Goal: Transaction & Acquisition: Purchase product/service

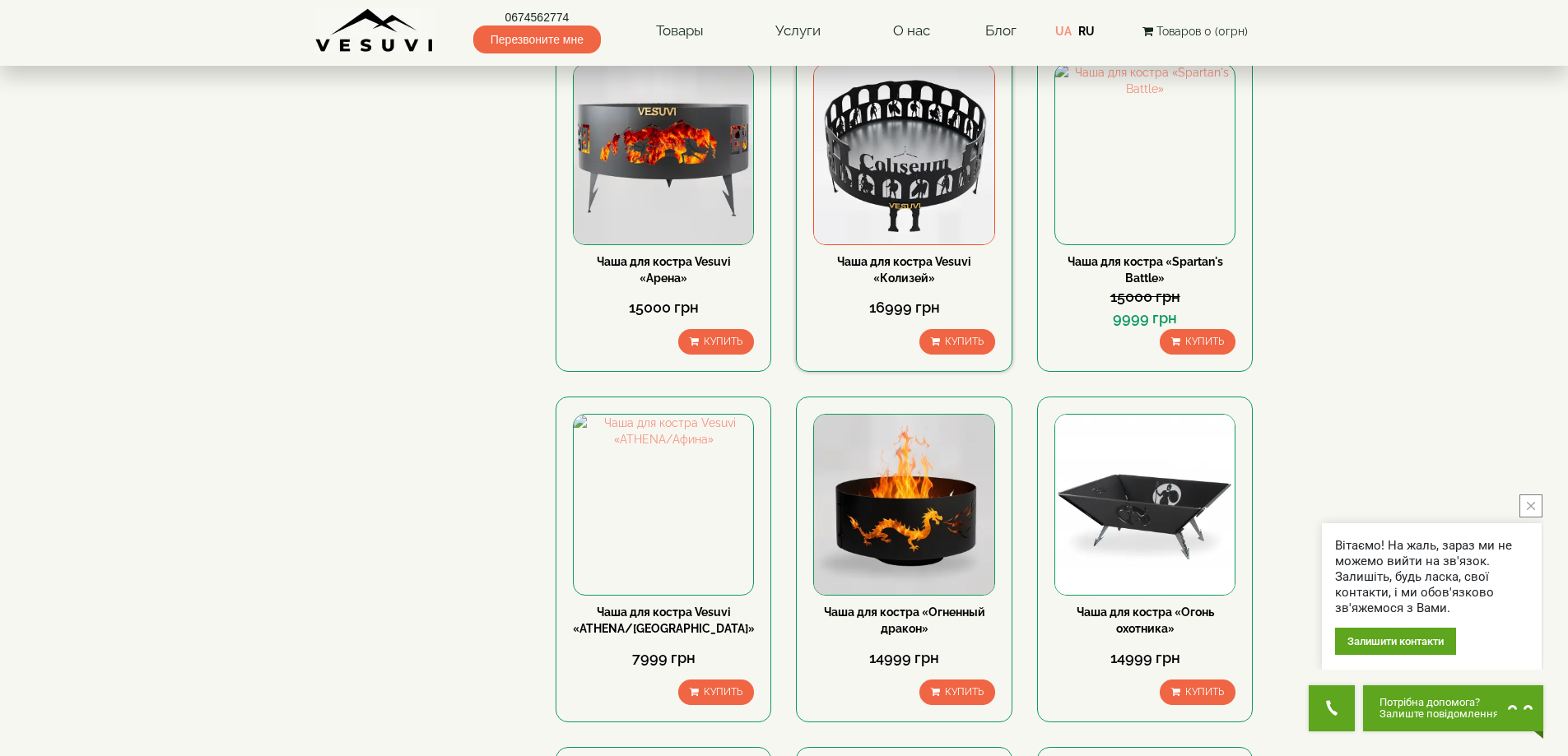
scroll to position [247, 0]
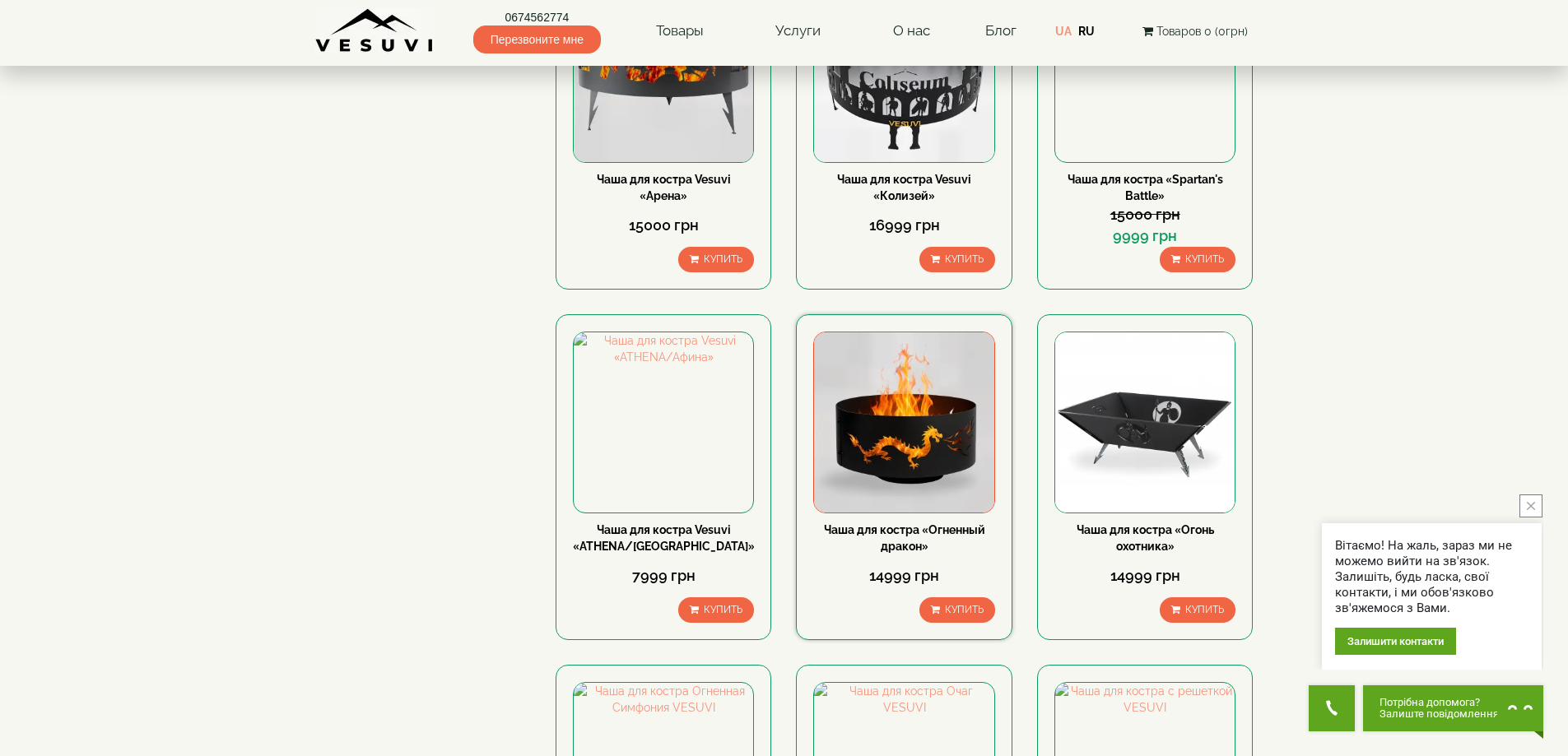
click at [890, 526] on link "Чаша для костра «Огненный дракон»" at bounding box center [904, 538] width 162 height 30
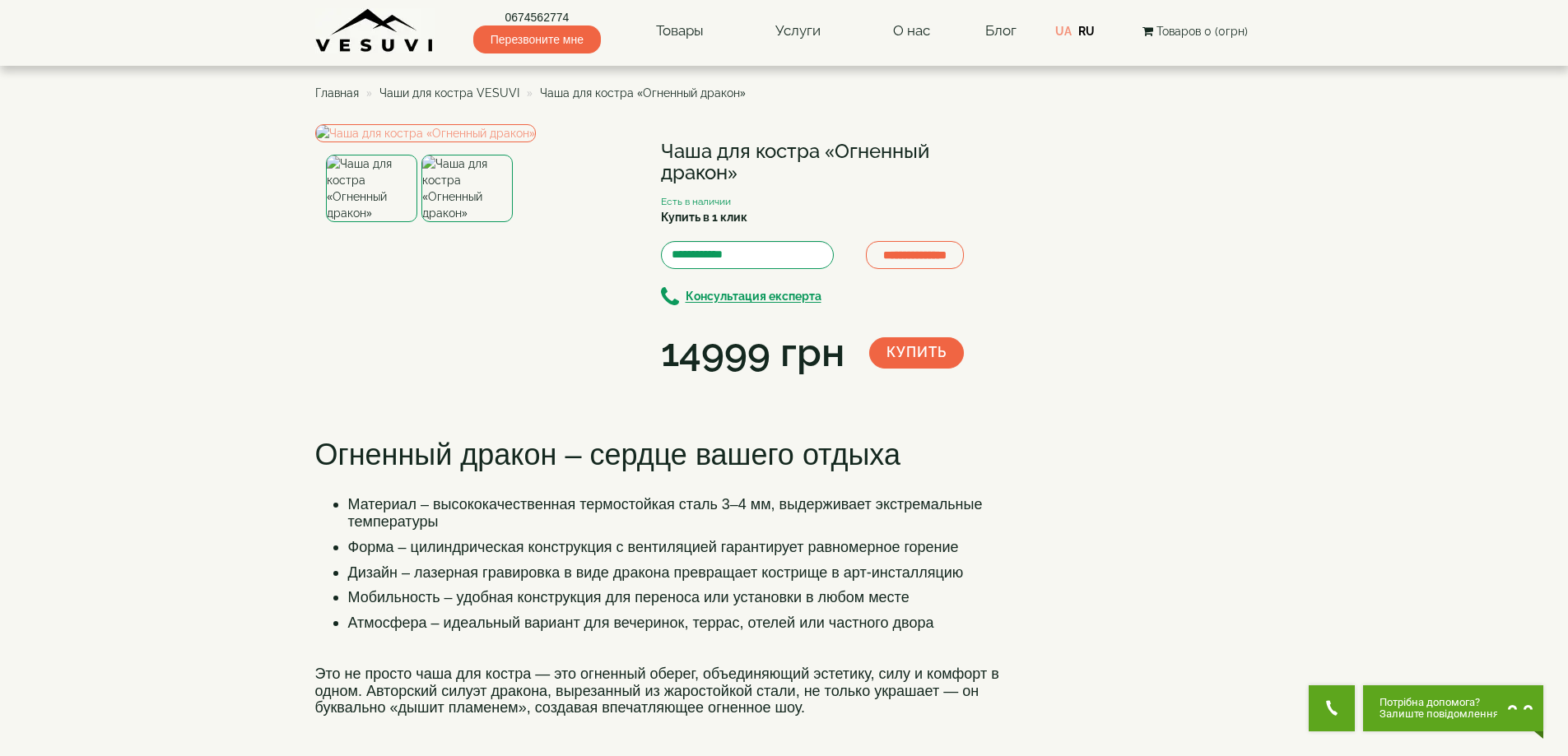
click at [479, 222] on img at bounding box center [466, 188] width 92 height 67
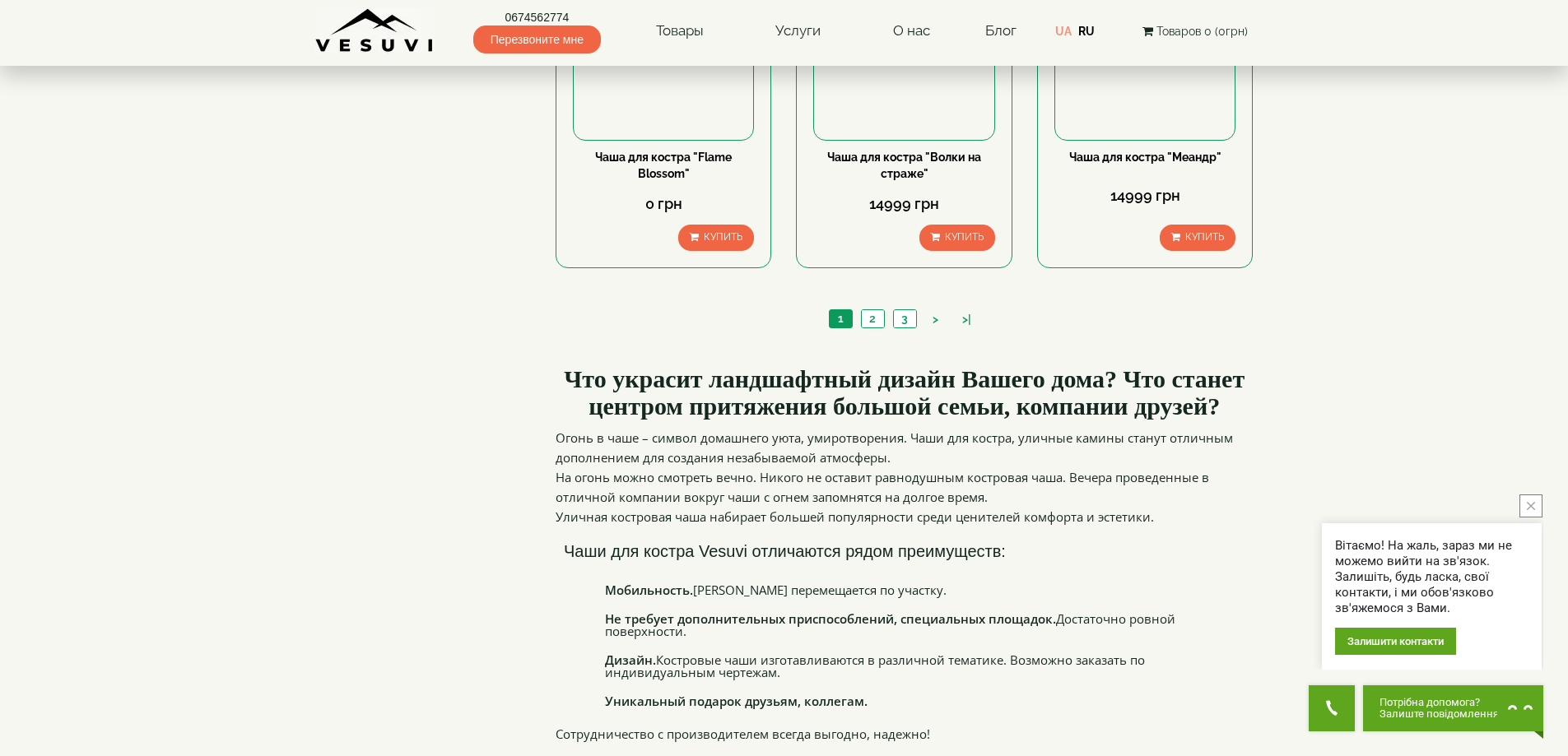
scroll to position [1646, 0]
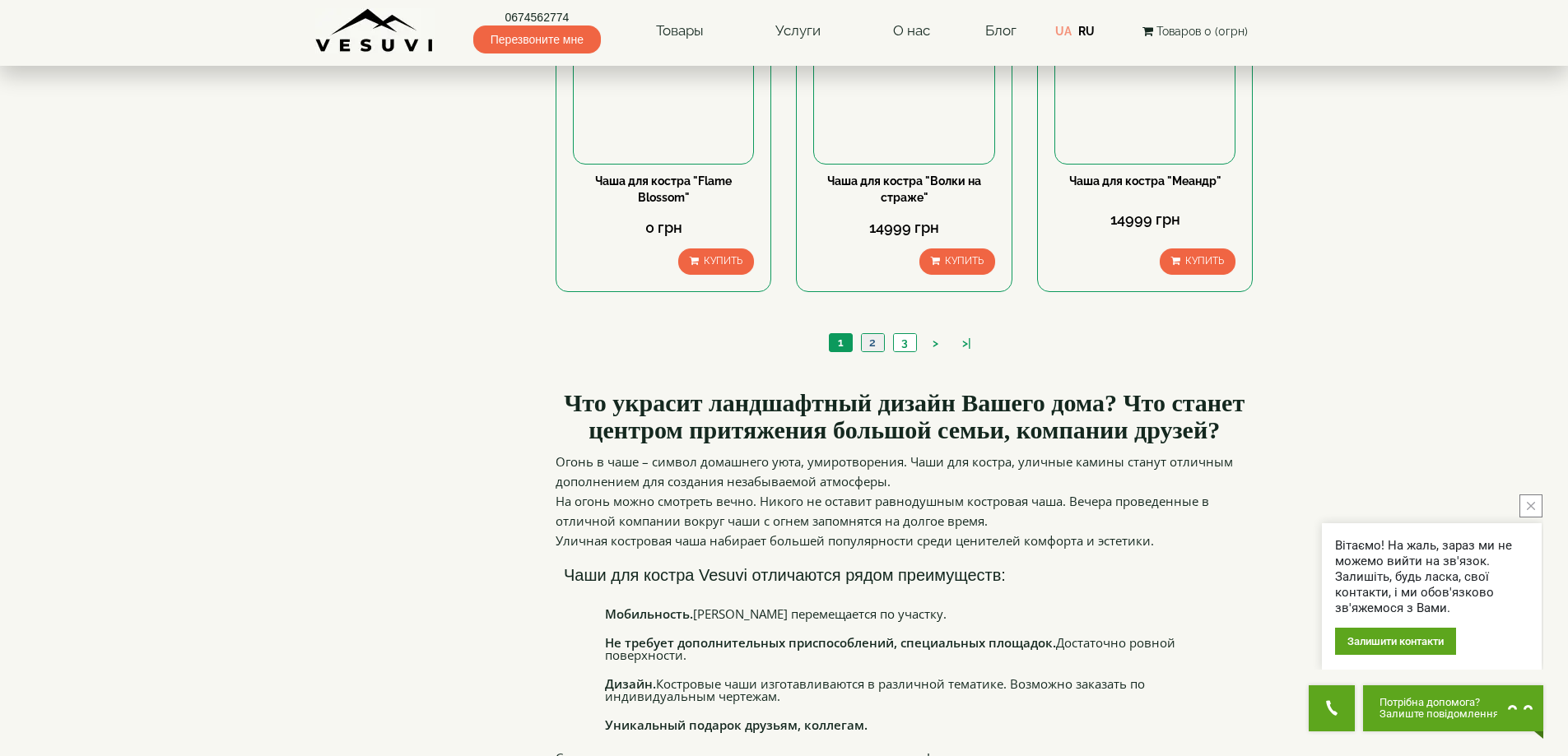
click at [878, 340] on link "2" at bounding box center [873, 343] width 23 height 17
